Goal: Information Seeking & Learning: Find specific fact

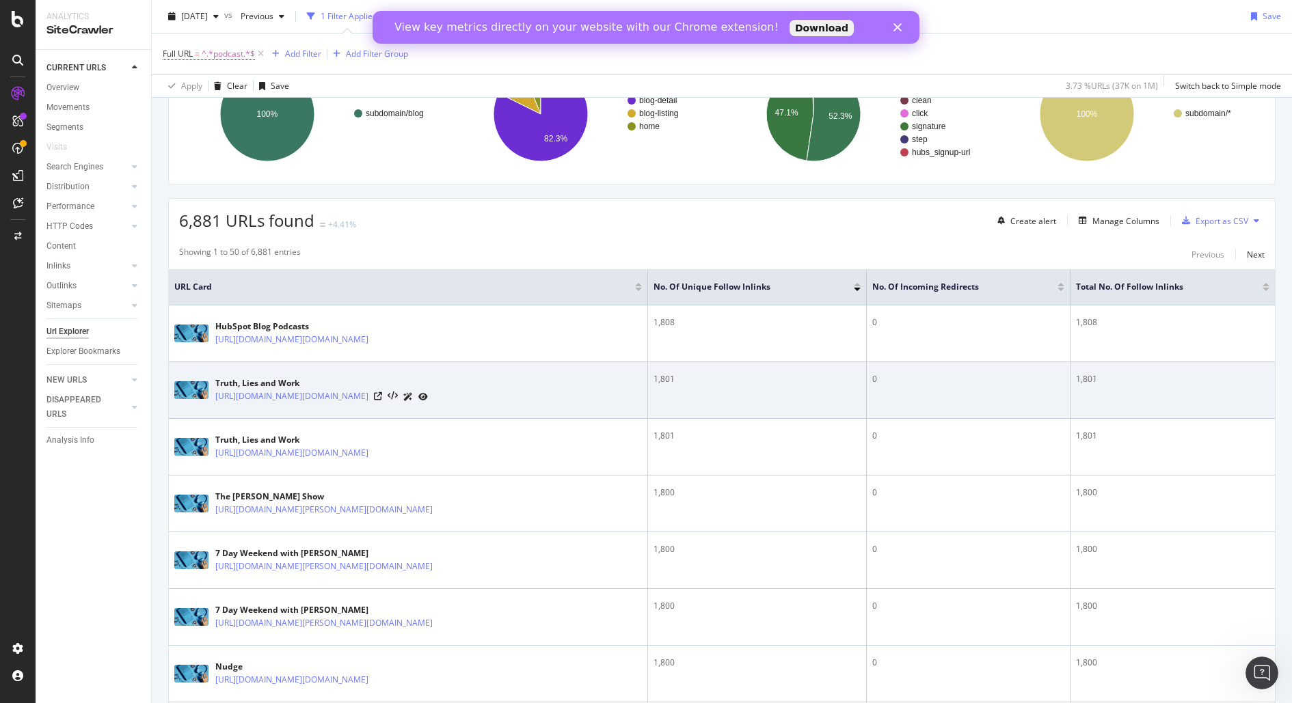
scroll to position [140, 0]
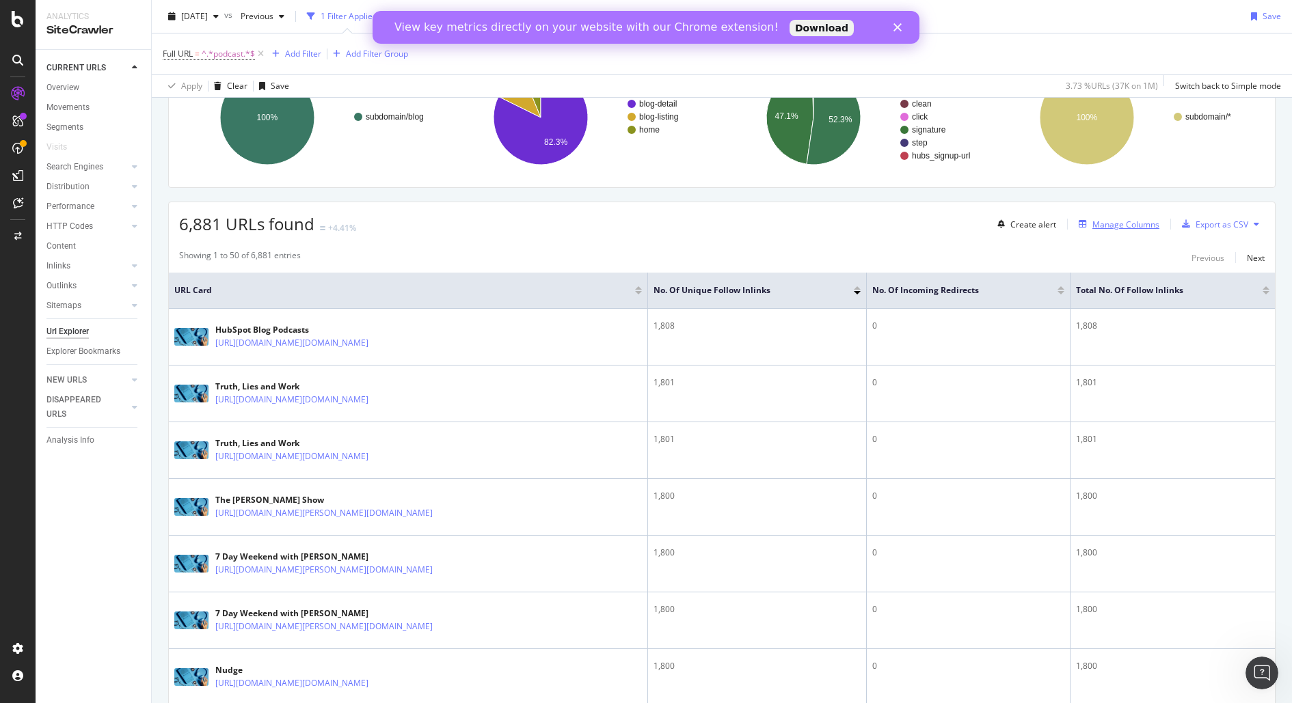
click at [1143, 226] on div "Manage Columns" at bounding box center [1125, 225] width 67 height 12
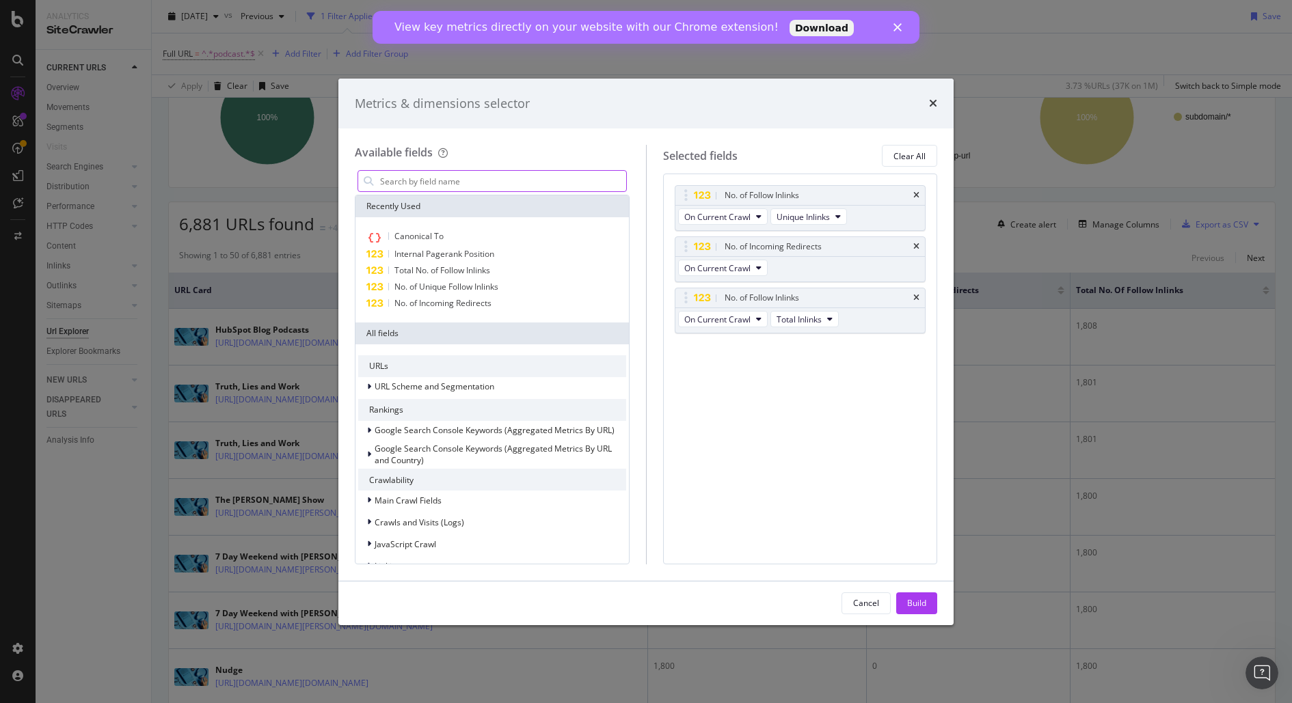
click at [571, 189] on input "modal" at bounding box center [502, 181] width 247 height 21
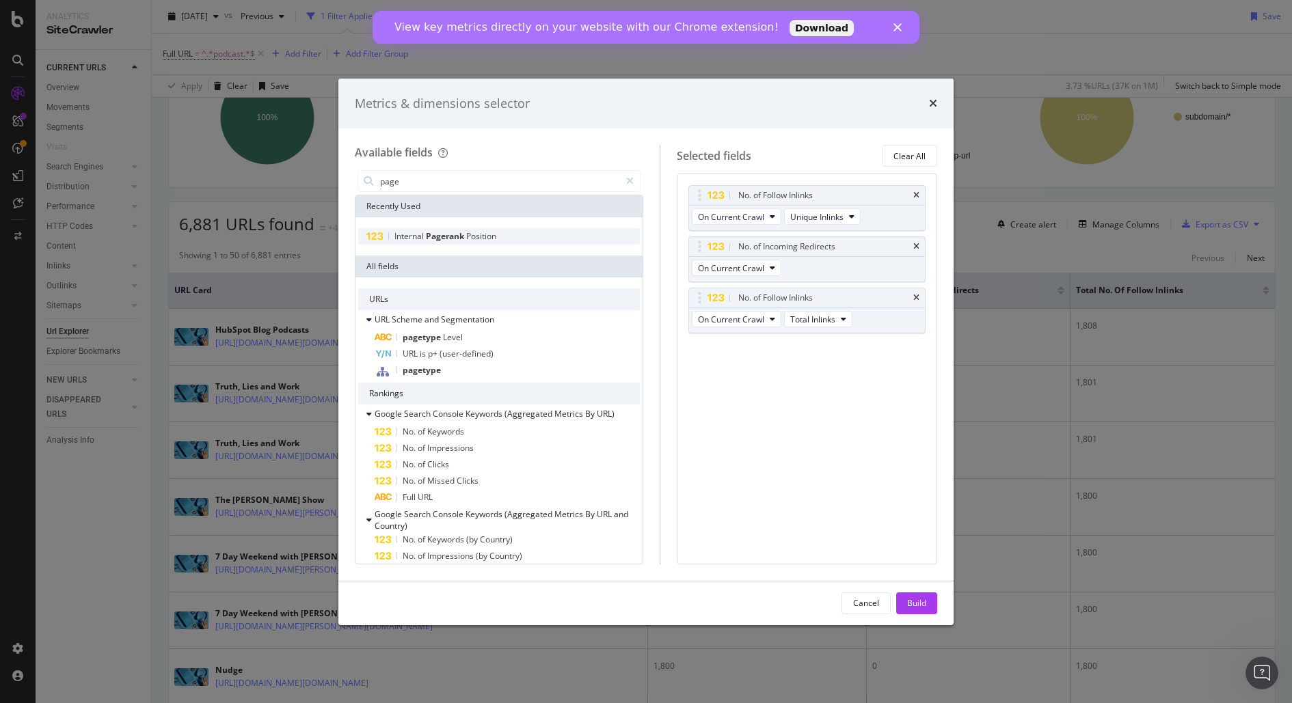
type input "page"
click at [426, 232] on span "Pagerank" at bounding box center [446, 236] width 40 height 12
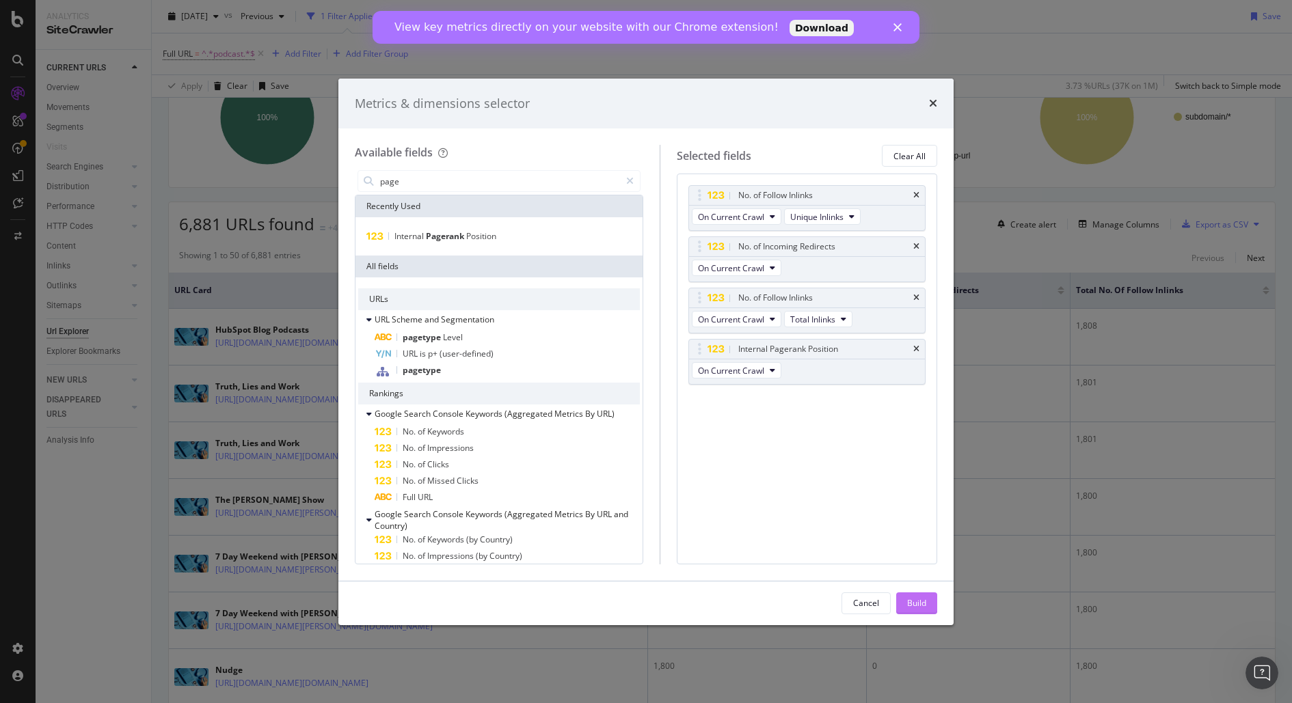
click at [926, 603] on button "Build" at bounding box center [916, 603] width 41 height 22
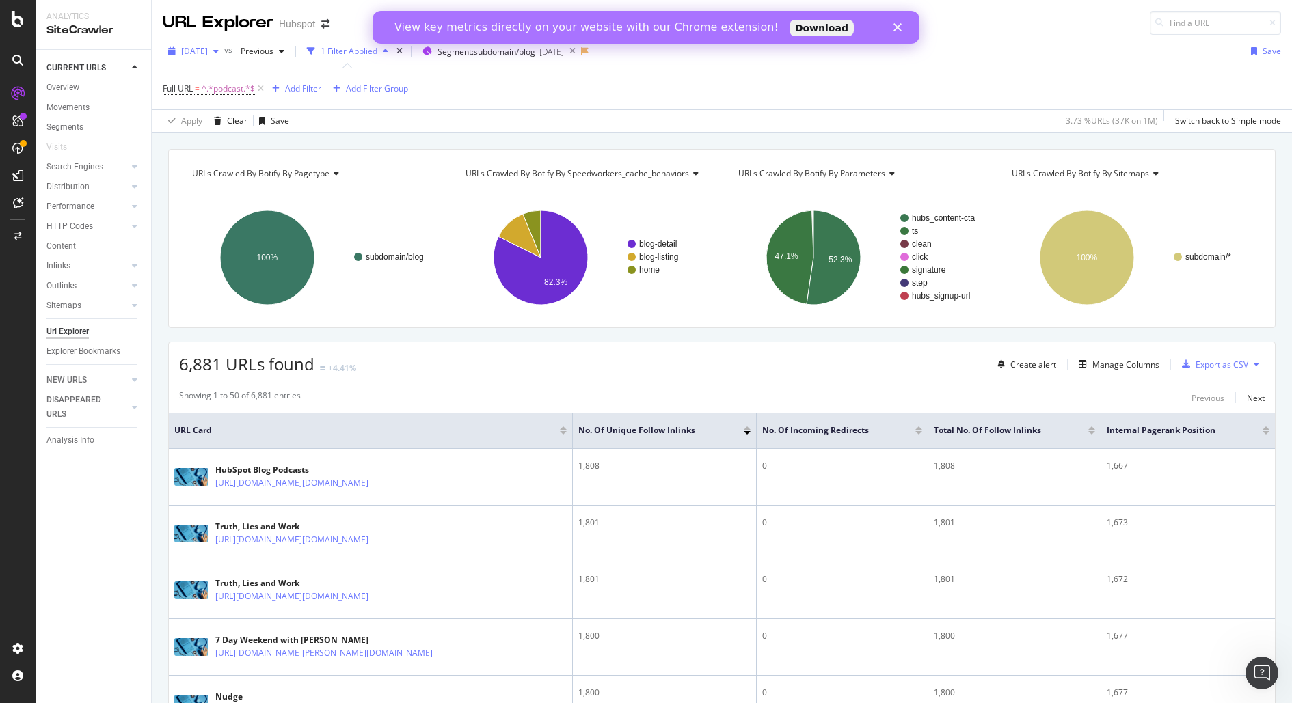
click at [208, 55] on span "[DATE]" at bounding box center [194, 51] width 27 height 12
click at [243, 98] on div "[DATE]" at bounding box center [218, 100] width 73 height 12
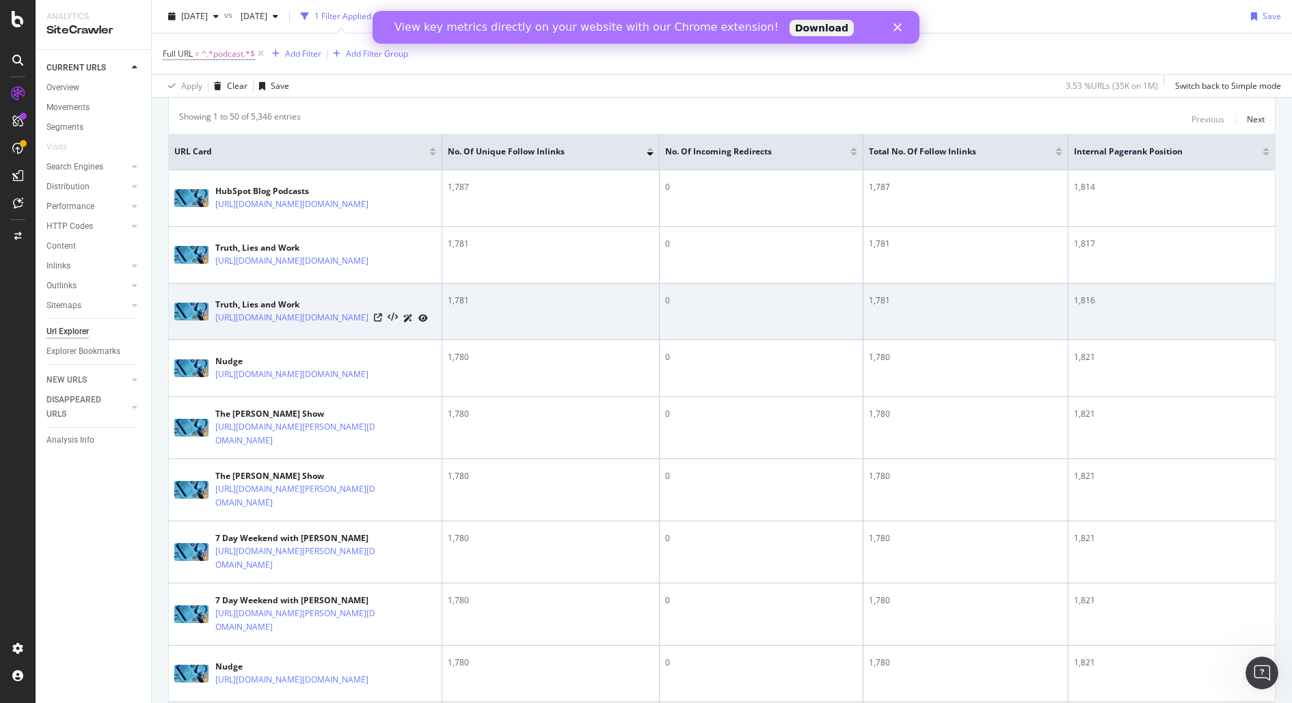
scroll to position [171, 0]
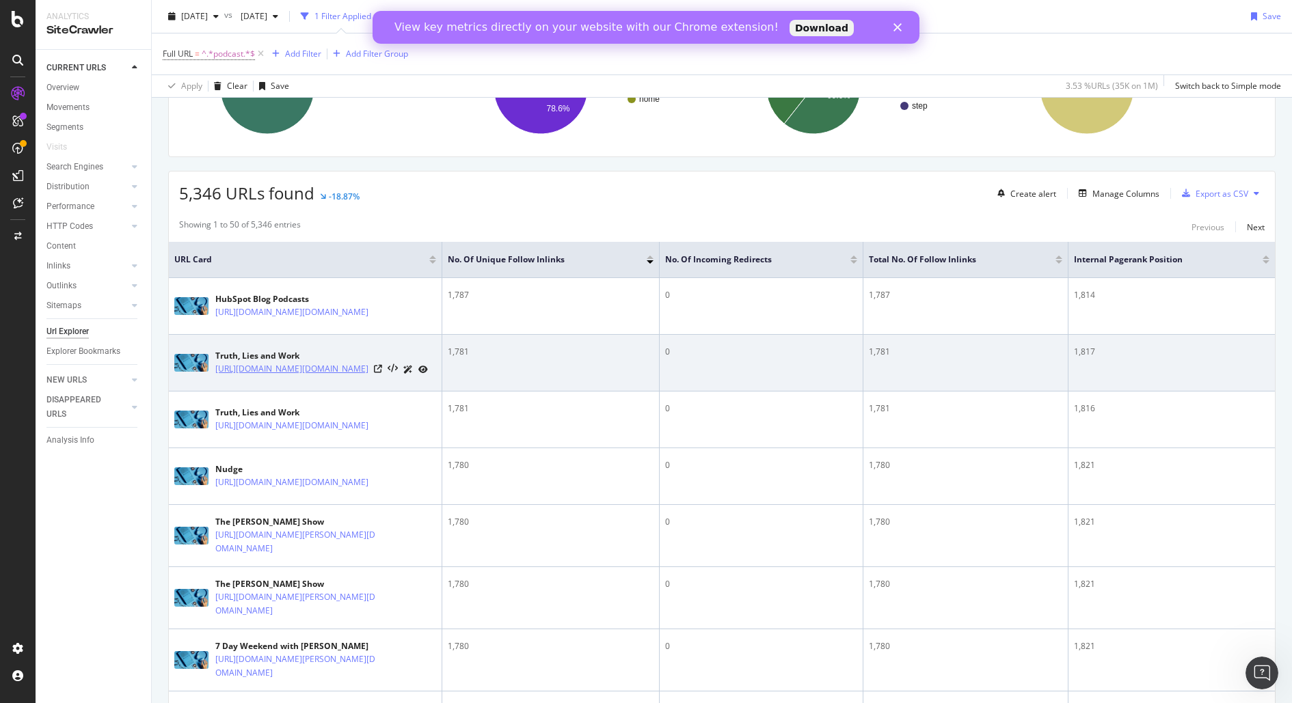
copy link "[URL][DOMAIN_NAME][DOMAIN_NAME]"
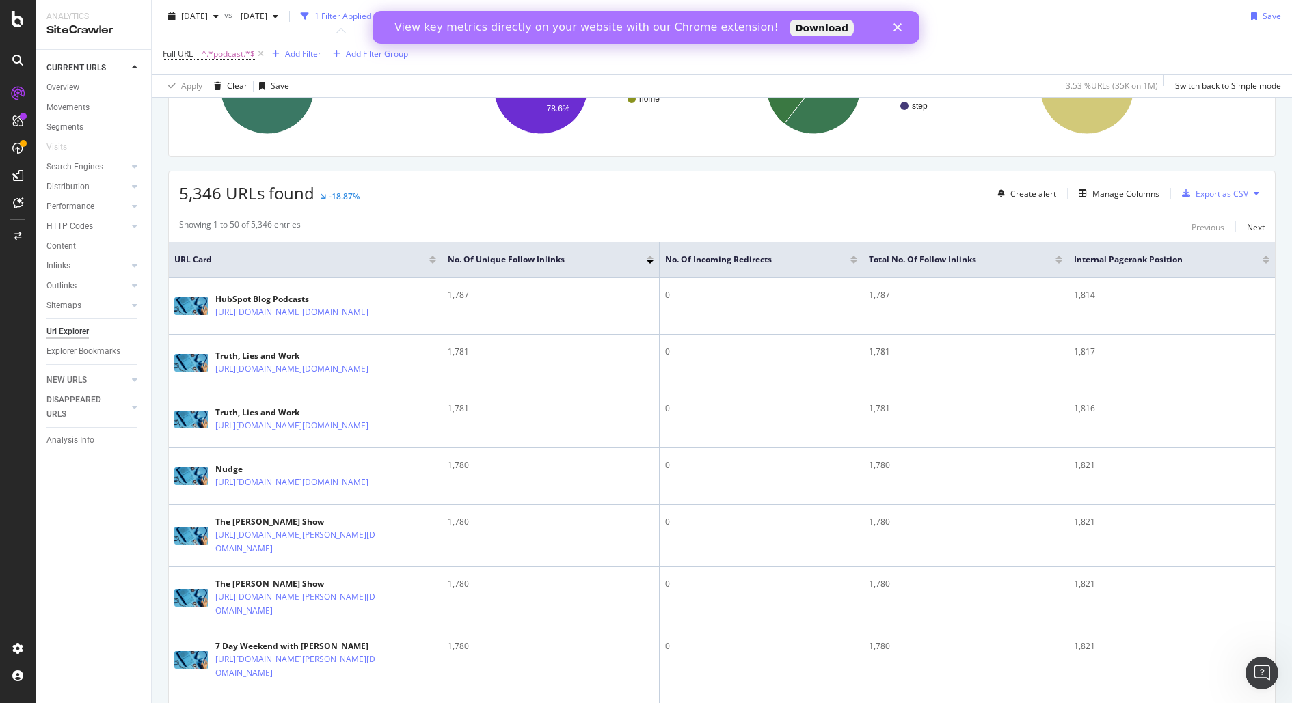
drag, startPoint x: 252, startPoint y: 405, endPoint x: 1017, endPoint y: 9, distance: 861.3
click at [0, 0] on div "Analytics SiteCrawler CURRENT URLS Overview Movements Segments Visits Search En…" at bounding box center [646, 351] width 1292 height 703
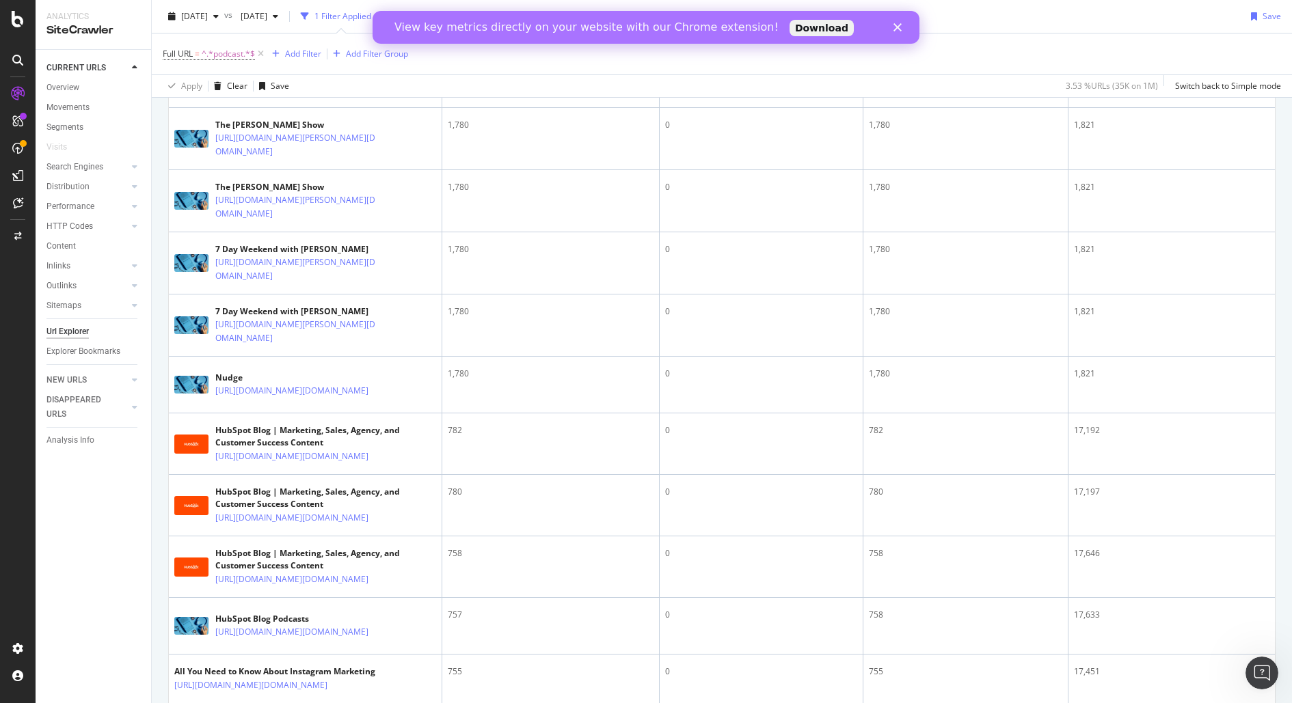
scroll to position [552, 0]
